Goal: Find specific page/section: Find specific page/section

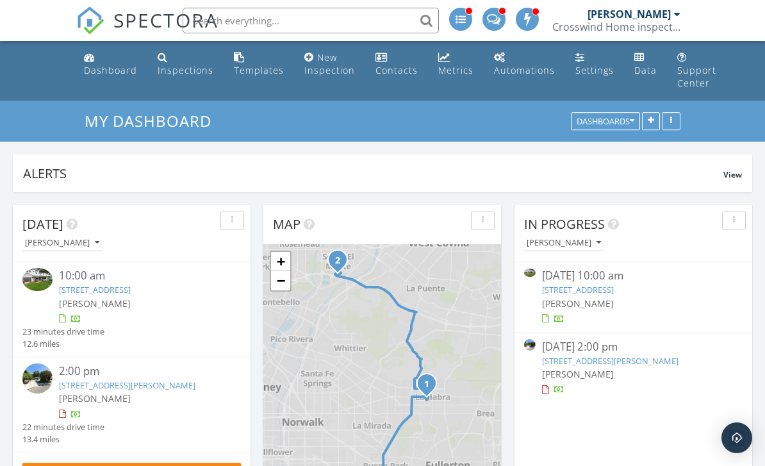
scroll to position [276, 238]
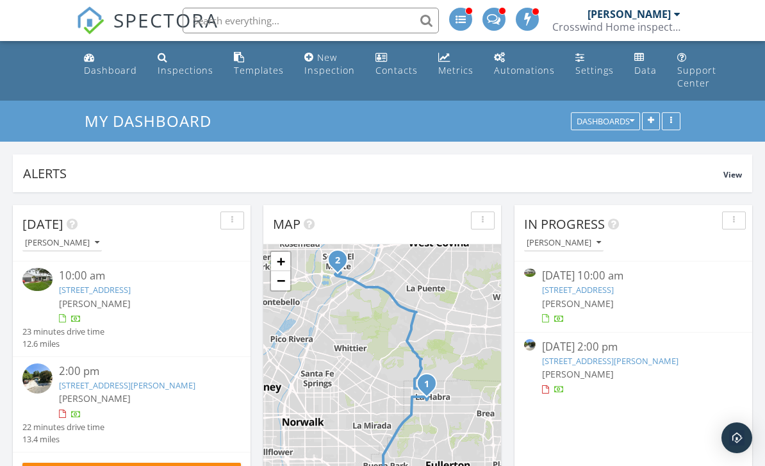
click at [614, 287] on link "221 Chinchilla St , La Habra, CA 90631" at bounding box center [578, 290] width 72 height 12
click at [614, 288] on link "221 Chinchilla St , La Habra, CA 90631" at bounding box center [578, 290] width 72 height 12
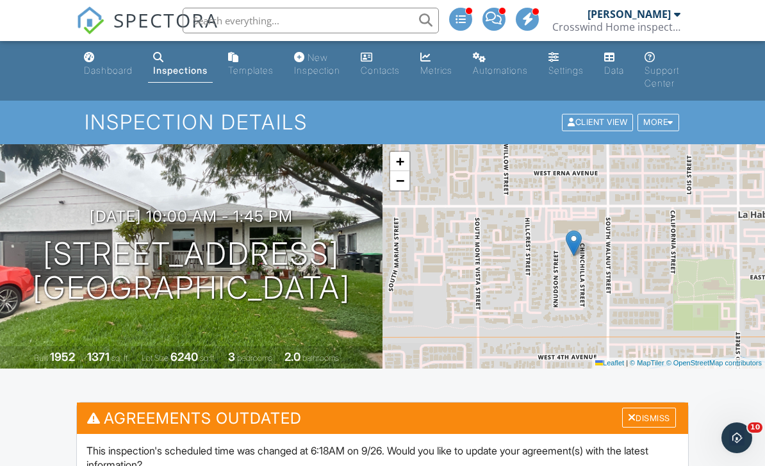
click at [651, 419] on div "Dismiss" at bounding box center [649, 418] width 54 height 20
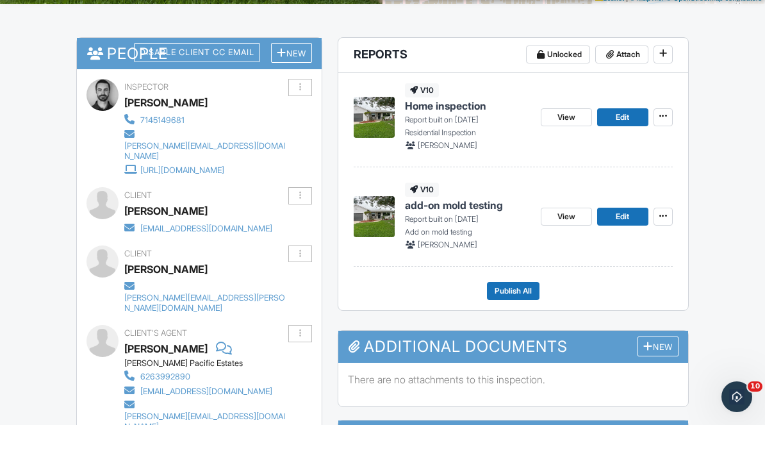
scroll to position [365, 0]
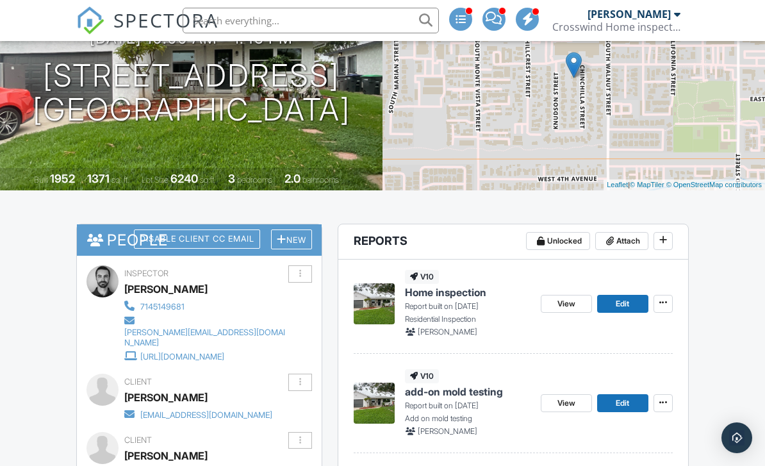
scroll to position [365, 0]
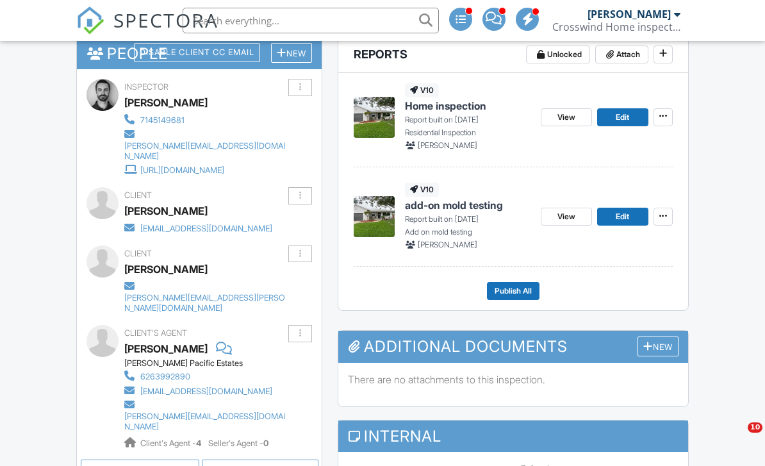
click at [568, 214] on span "View" at bounding box center [567, 216] width 18 height 13
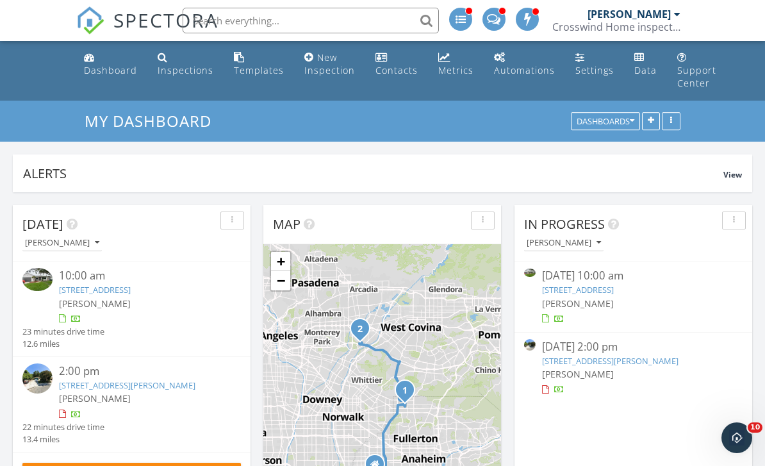
scroll to position [276, 238]
click at [614, 294] on link "221 Chinchilla St , La Habra, CA 90631" at bounding box center [578, 290] width 72 height 12
click at [614, 287] on link "[STREET_ADDRESS]" at bounding box center [578, 290] width 72 height 12
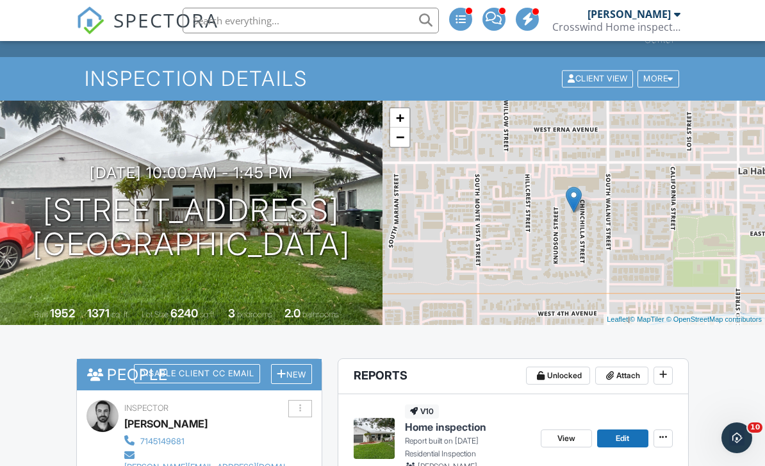
scroll to position [167, 0]
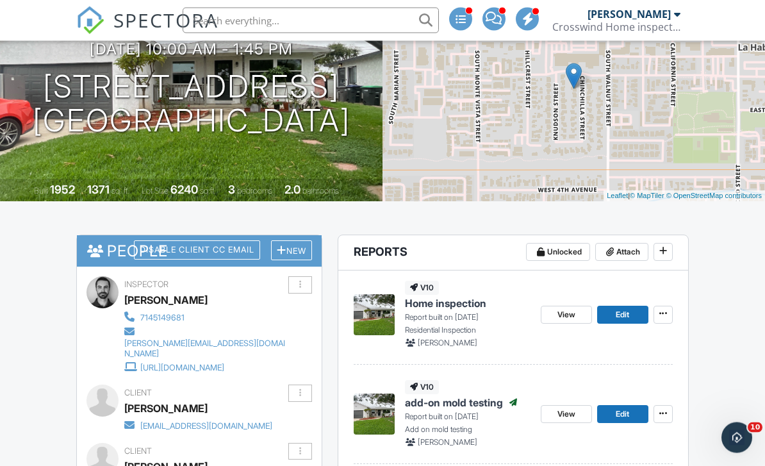
click at [563, 315] on span "View" at bounding box center [567, 315] width 18 height 13
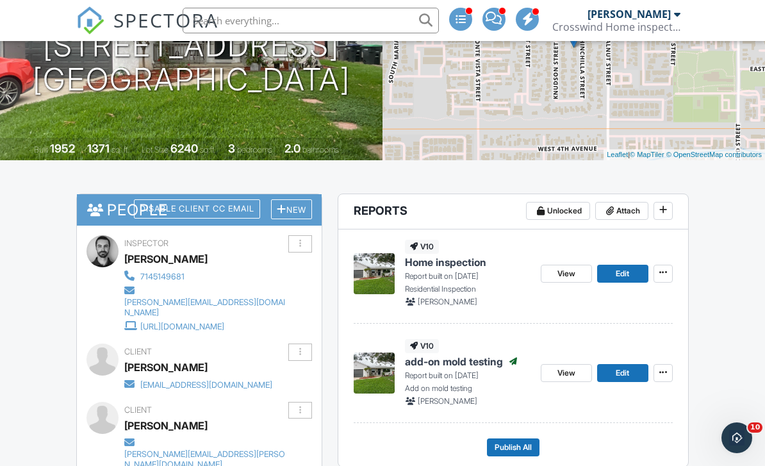
click at [571, 272] on span "View" at bounding box center [567, 273] width 18 height 13
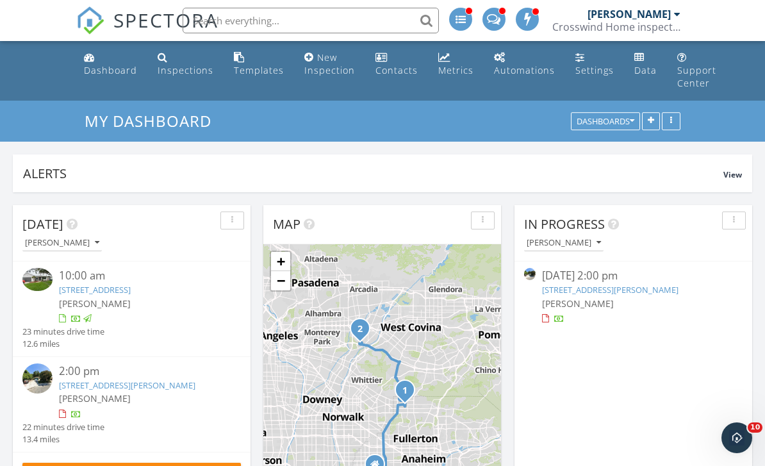
scroll to position [276, 238]
click at [679, 289] on link "[STREET_ADDRESS][PERSON_NAME]" at bounding box center [610, 290] width 137 height 12
click at [679, 286] on link "[STREET_ADDRESS][PERSON_NAME]" at bounding box center [610, 290] width 137 height 12
